Goal: Transaction & Acquisition: Book appointment/travel/reservation

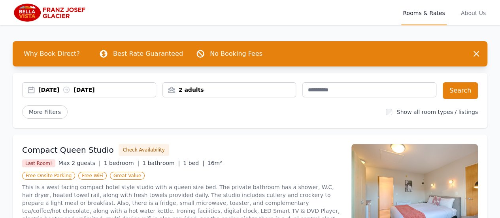
click at [91, 89] on div "[DATE] [DATE]" at bounding box center [96, 90] width 117 height 8
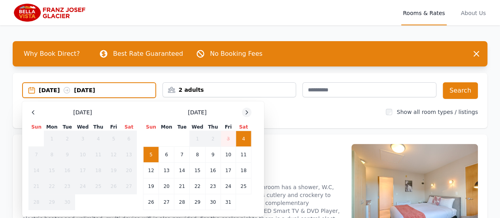
click at [247, 112] on icon at bounding box center [247, 112] width 6 height 6
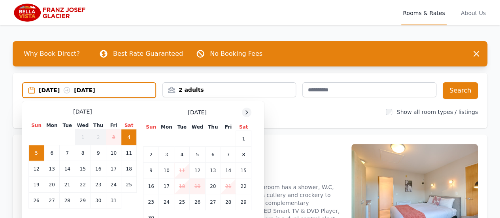
click at [247, 112] on icon at bounding box center [247, 112] width 6 height 6
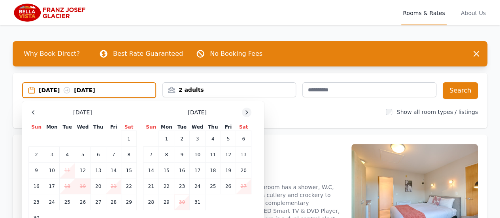
click at [247, 112] on icon at bounding box center [247, 112] width 6 height 6
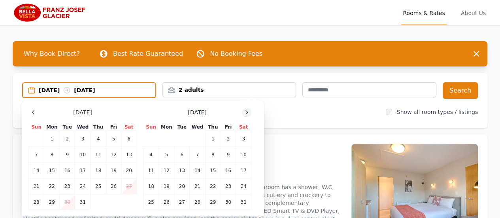
click at [247, 112] on icon at bounding box center [247, 112] width 6 height 6
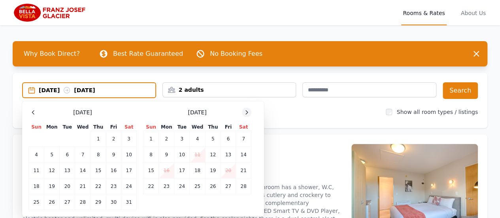
click at [248, 112] on icon at bounding box center [247, 112] width 6 height 6
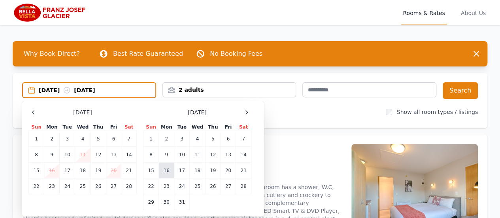
click at [167, 172] on td "16" at bounding box center [166, 171] width 15 height 16
click at [176, 169] on td "17" at bounding box center [181, 171] width 15 height 16
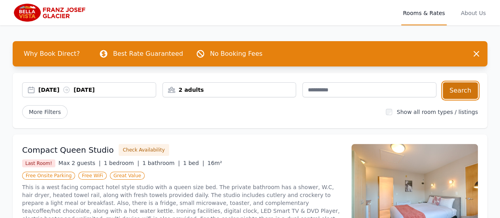
click at [462, 92] on button "Search" at bounding box center [460, 90] width 35 height 17
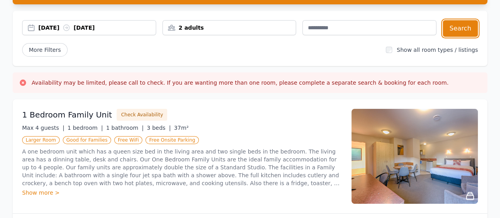
scroll to position [119, 0]
